Goal: Navigation & Orientation: Understand site structure

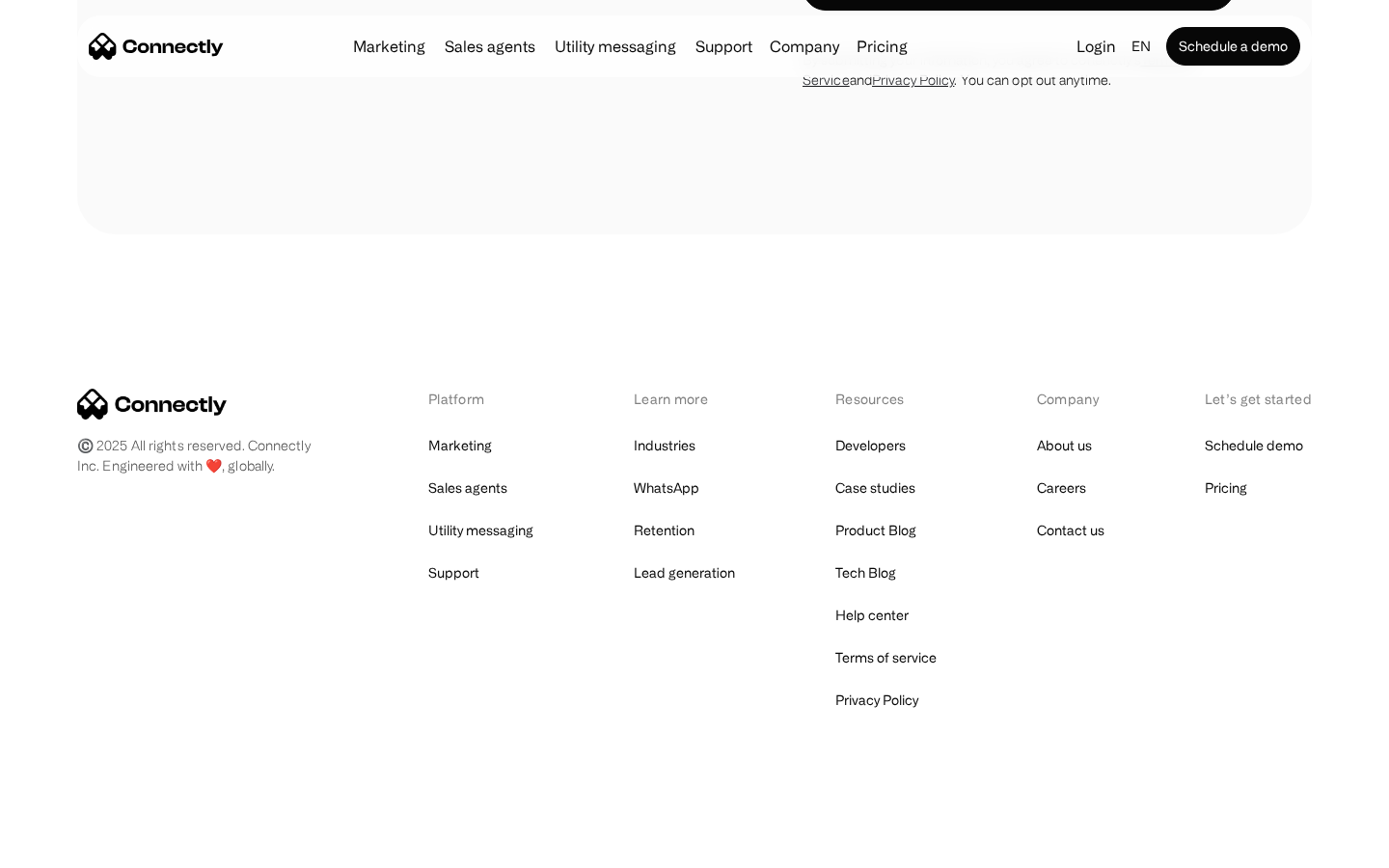
scroll to position [6263, 0]
